Goal: Communication & Community: Answer question/provide support

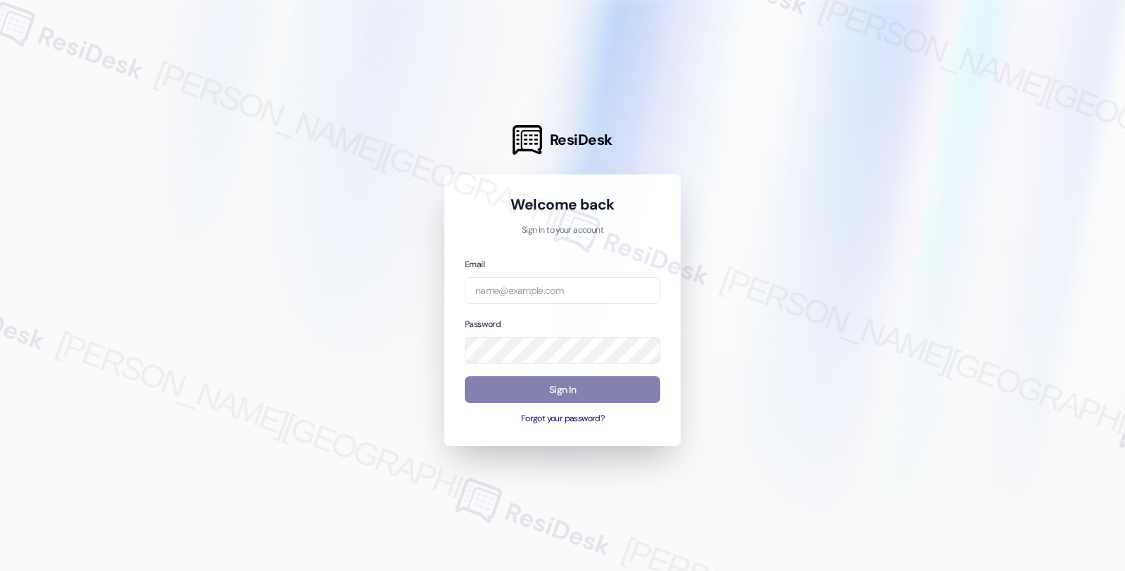
click at [556, 270] on div "Email" at bounding box center [562, 281] width 195 height 48
click at [556, 292] on input "email" at bounding box center [562, 290] width 195 height 27
type input "automated-surveys-balfour_beatty_communities-fides.[PERSON_NAME]@balfour_beatty…"
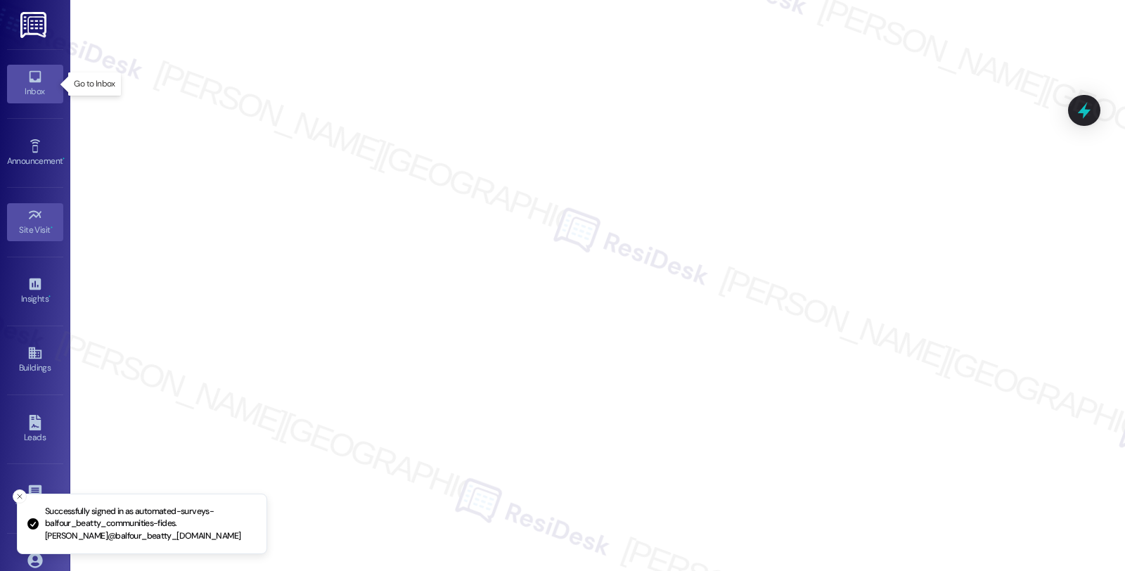
click at [18, 82] on link "Inbox" at bounding box center [35, 84] width 56 height 38
